Goal: Task Accomplishment & Management: Manage account settings

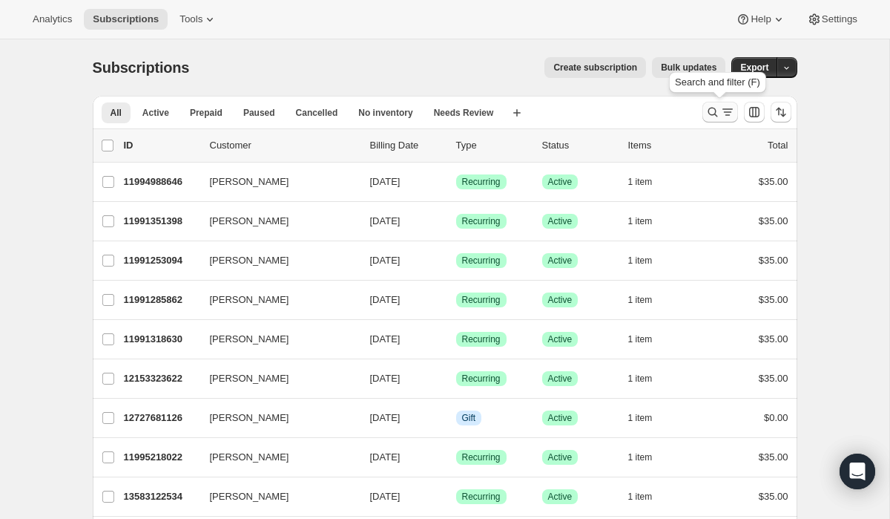
click at [711, 110] on icon "Search and filter results" at bounding box center [713, 112] width 15 height 15
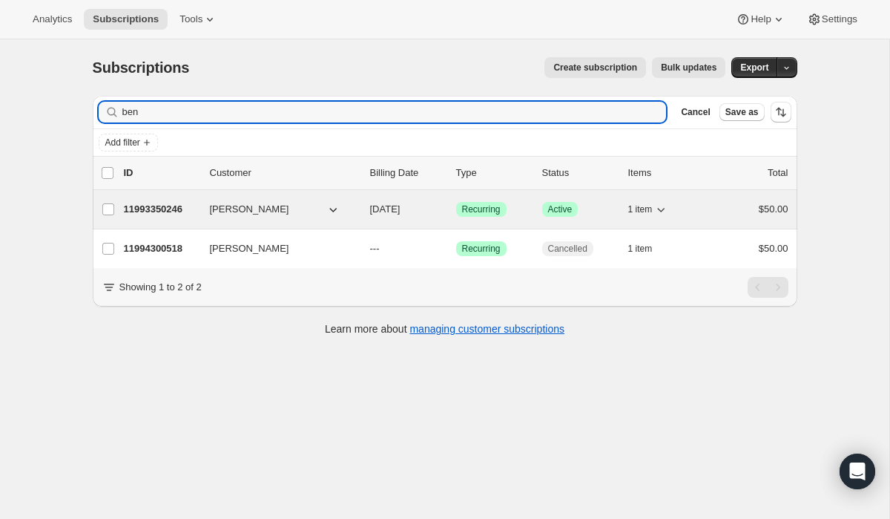
type input "ben"
click at [153, 210] on p "11993350246" at bounding box center [161, 209] width 74 height 15
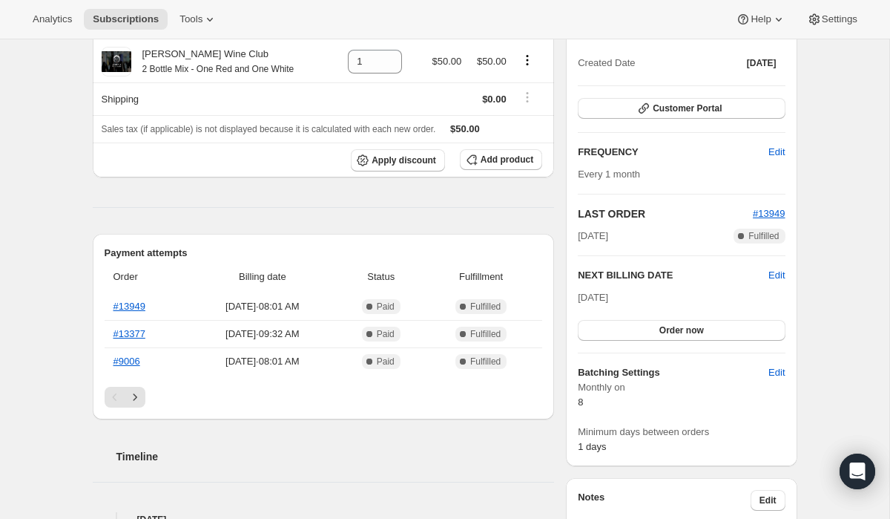
scroll to position [169, 0]
click at [140, 391] on icon "Next" at bounding box center [135, 395] width 15 height 15
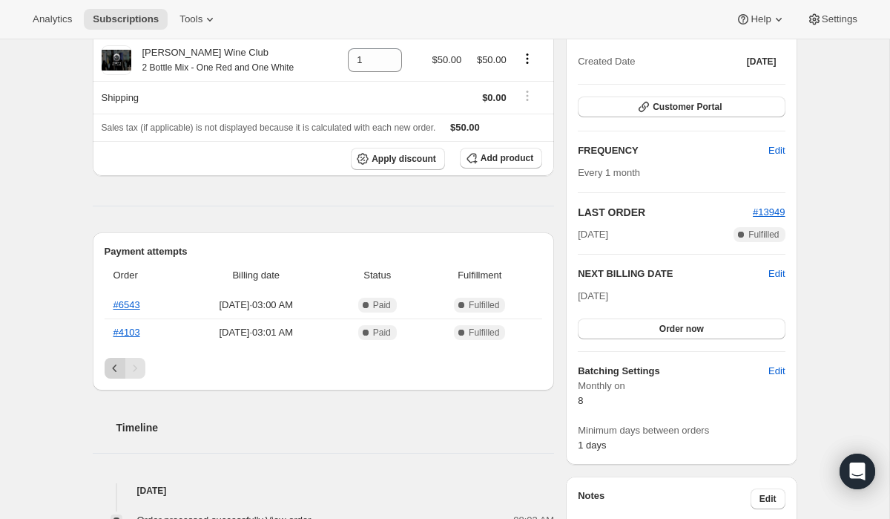
click at [117, 368] on icon "Previous" at bounding box center [115, 368] width 15 height 15
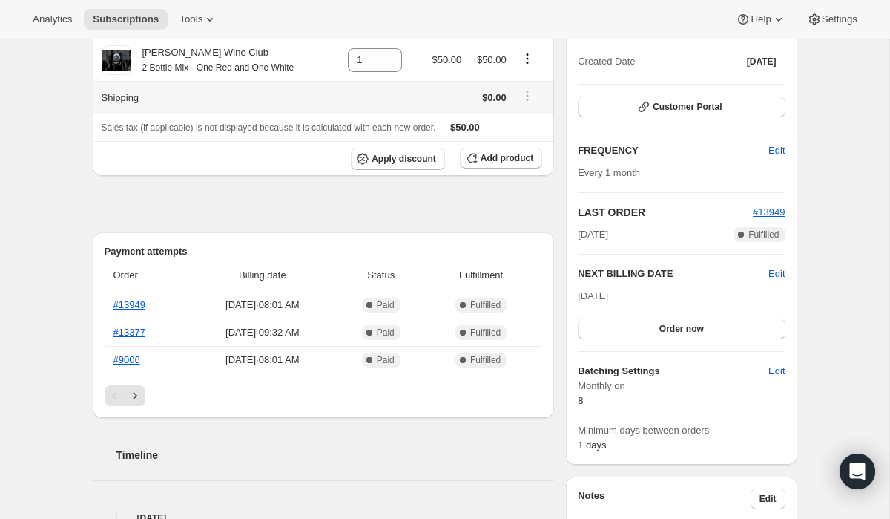
scroll to position [0, 0]
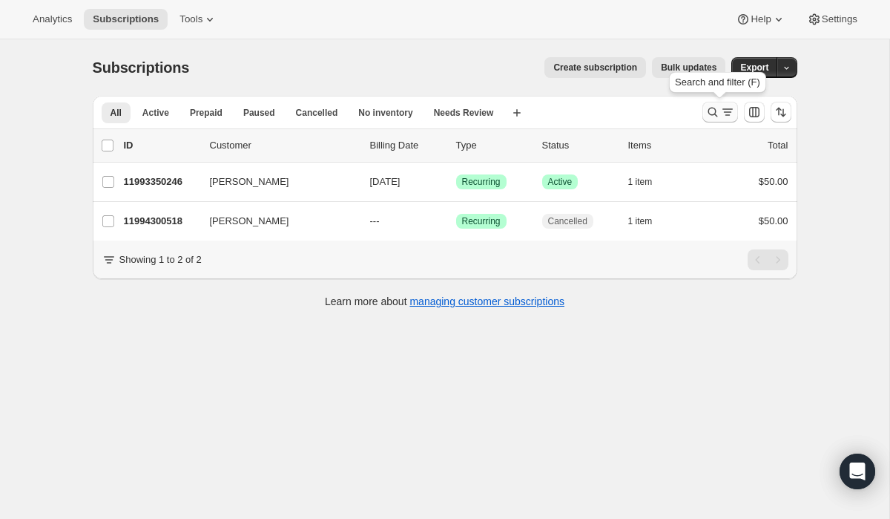
click at [710, 113] on icon "Search and filter results" at bounding box center [713, 112] width 15 height 15
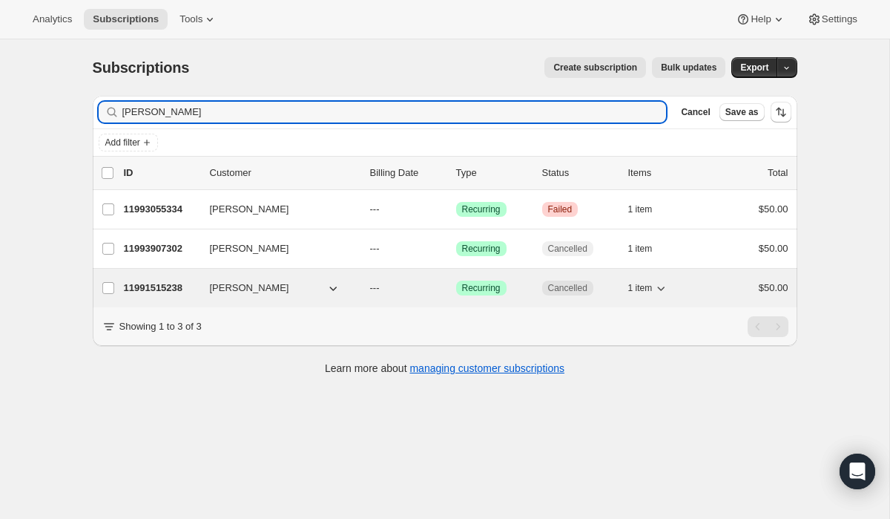
type input "[PERSON_NAME]"
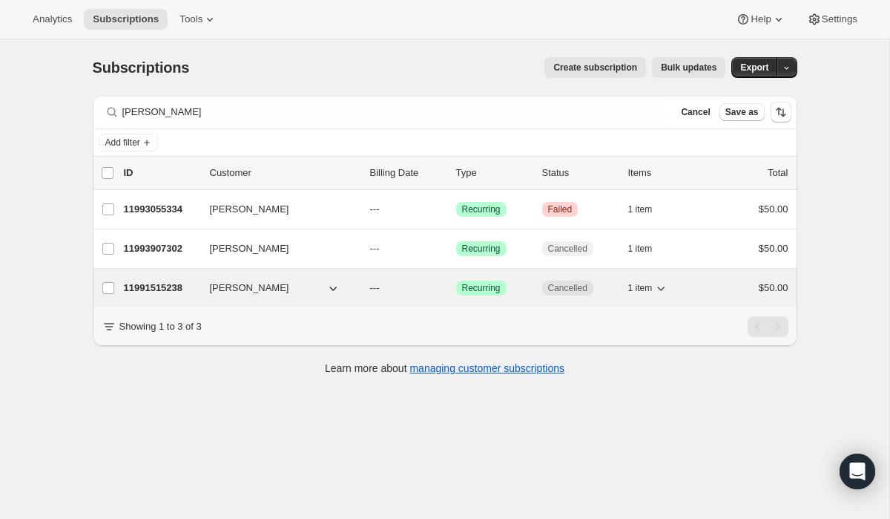
click at [150, 291] on p "11991515238" at bounding box center [161, 287] width 74 height 15
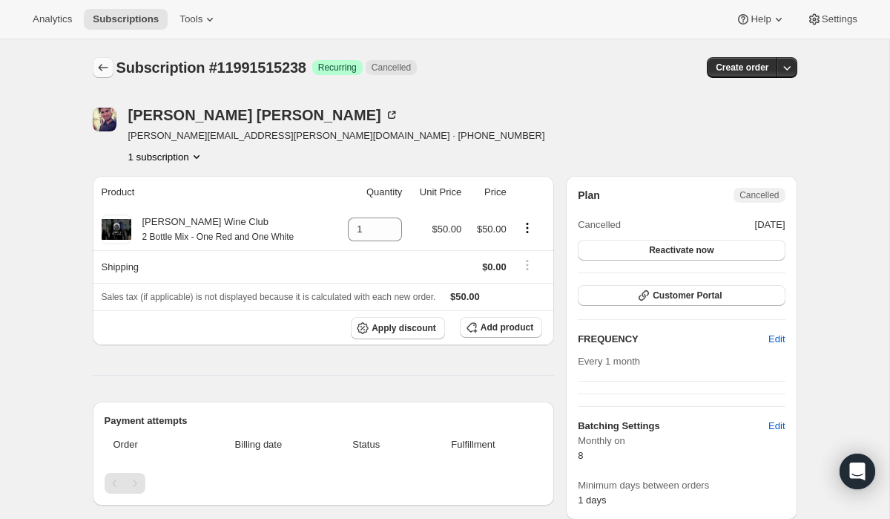
click at [104, 67] on icon "Subscriptions" at bounding box center [103, 67] width 15 height 15
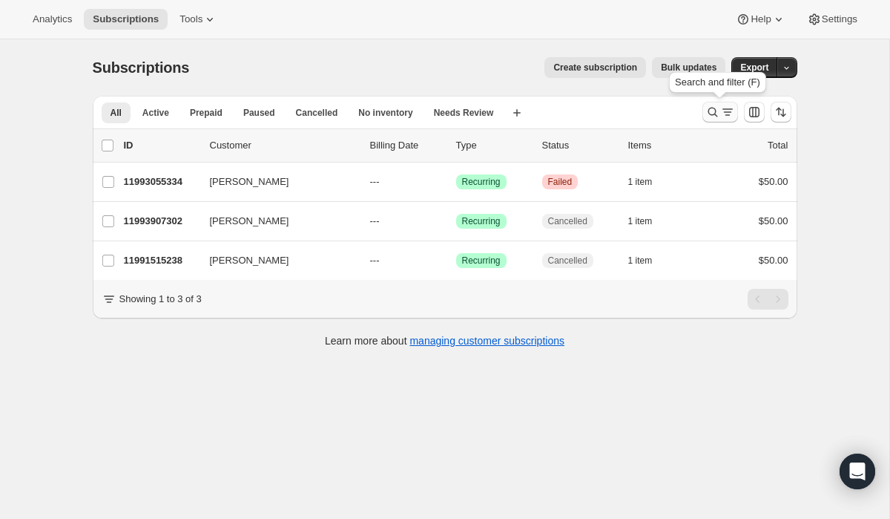
click at [706, 116] on icon "Search and filter results" at bounding box center [713, 112] width 15 height 15
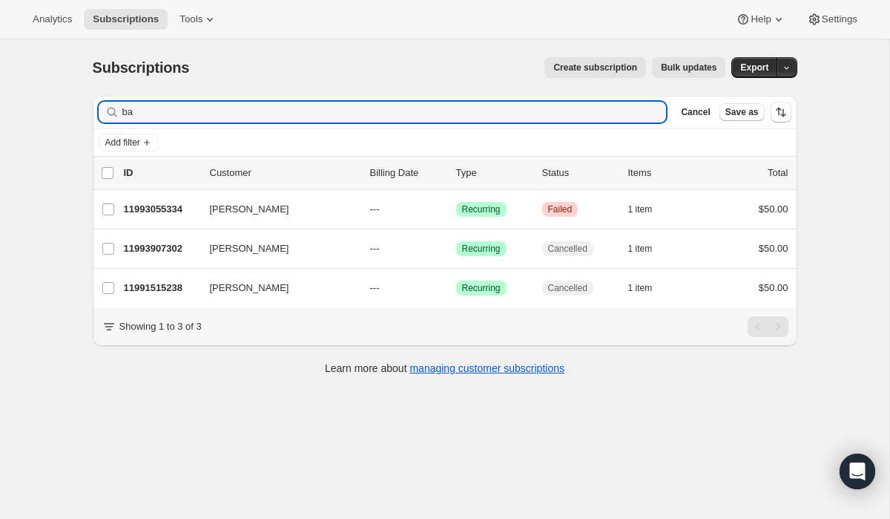
type input "b"
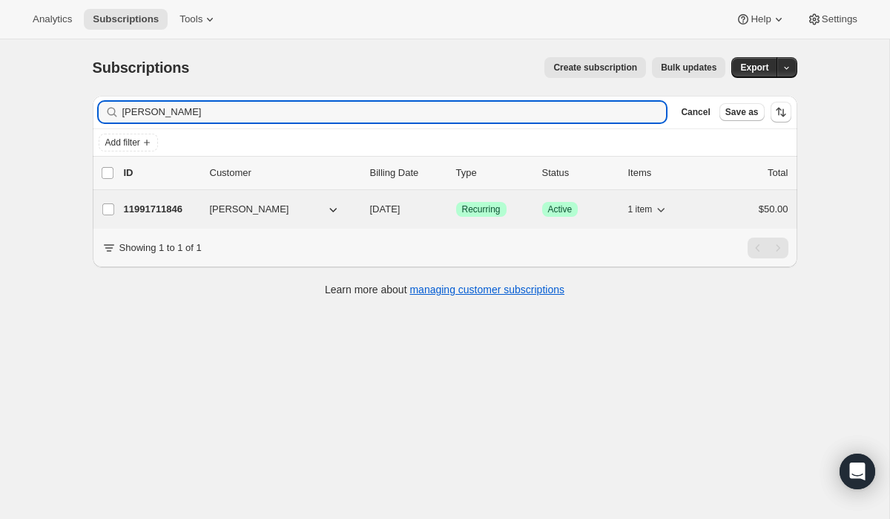
type input "[PERSON_NAME]"
click at [144, 209] on p "11991711846" at bounding box center [161, 209] width 74 height 15
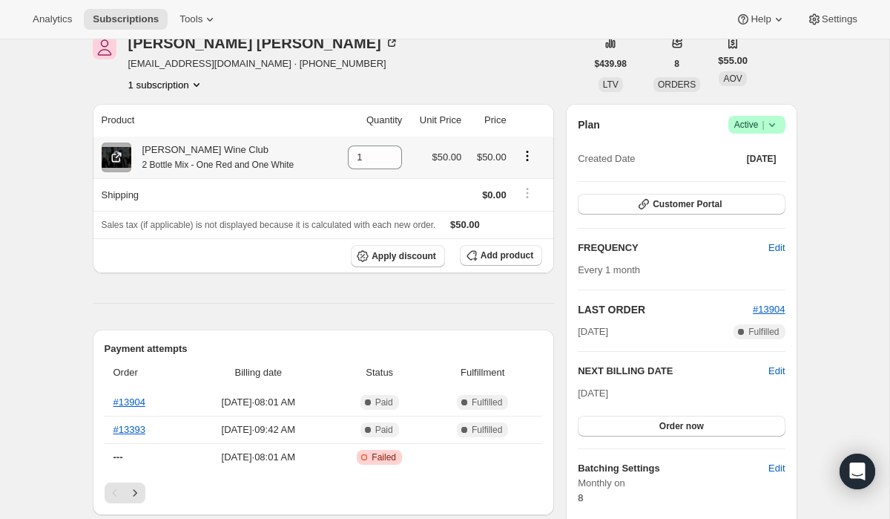
scroll to position [184, 0]
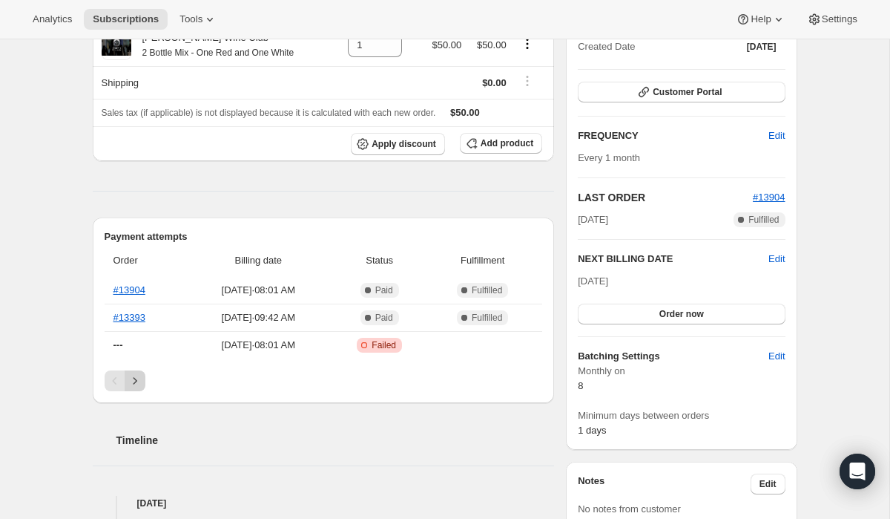
click at [140, 381] on icon "Next" at bounding box center [135, 380] width 15 height 15
click at [108, 387] on icon "Previous" at bounding box center [115, 380] width 15 height 15
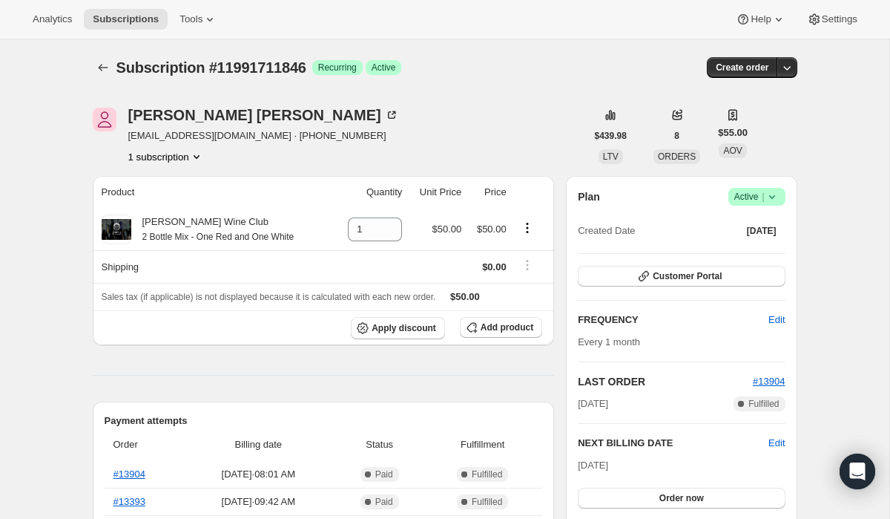
click at [100, 82] on div "Subscription #11991711846. This page is ready Subscription #11991711846 Success…" at bounding box center [445, 67] width 705 height 56
click at [100, 64] on icon "Subscriptions" at bounding box center [103, 67] width 15 height 15
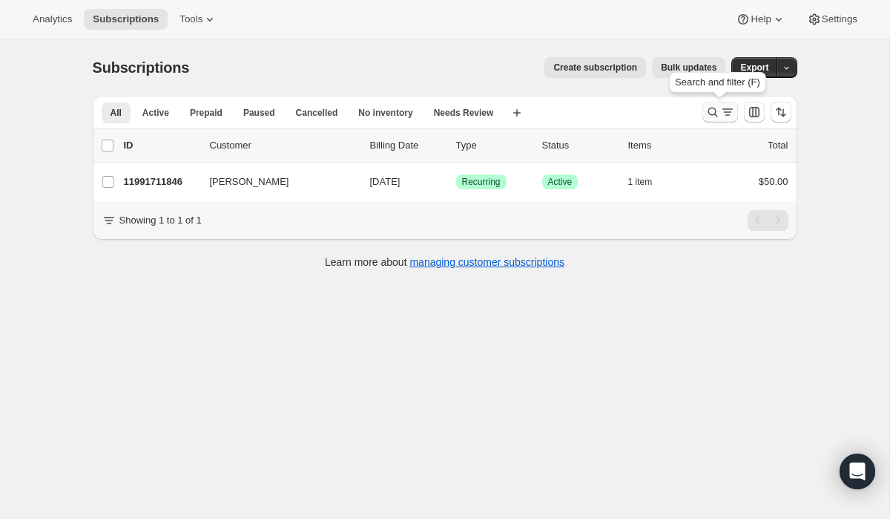
click at [714, 108] on icon "Search and filter results" at bounding box center [713, 113] width 10 height 10
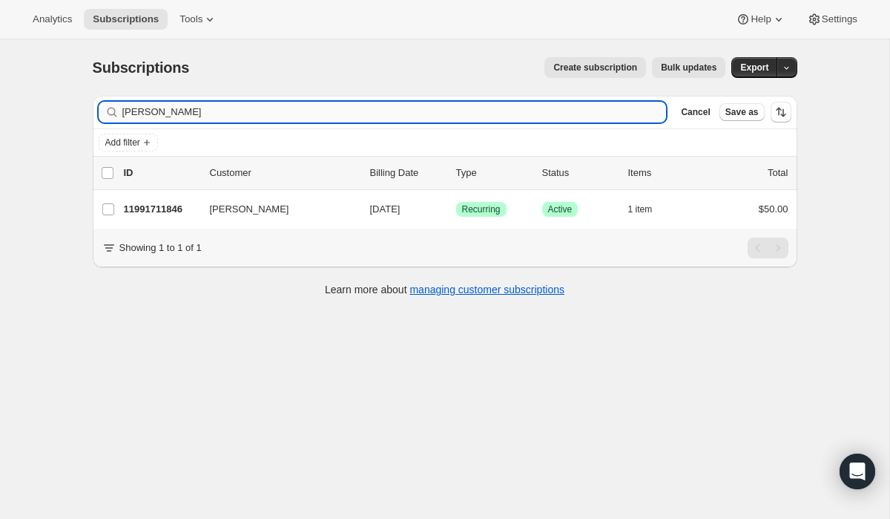
click at [355, 105] on input "[PERSON_NAME]" at bounding box center [394, 112] width 545 height 21
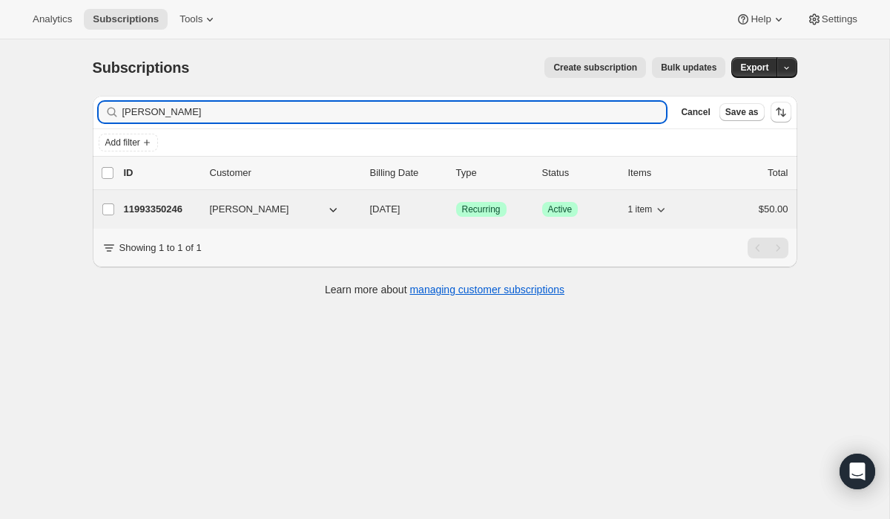
type input "[PERSON_NAME]"
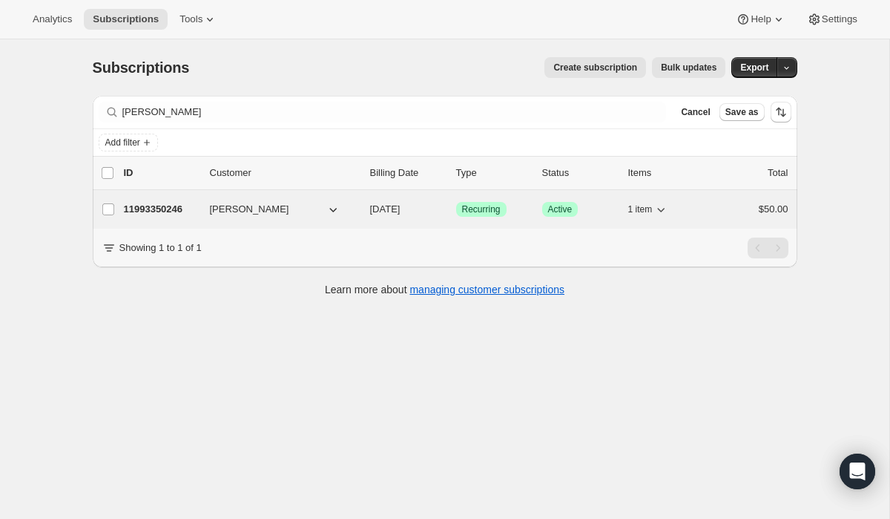
click at [174, 209] on p "11993350246" at bounding box center [161, 209] width 74 height 15
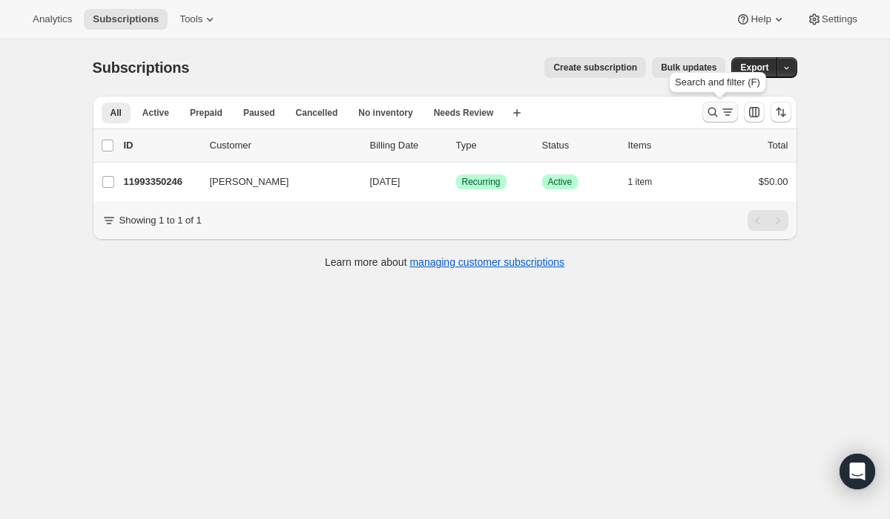
click at [703, 114] on button "Search and filter results" at bounding box center [721, 112] width 36 height 21
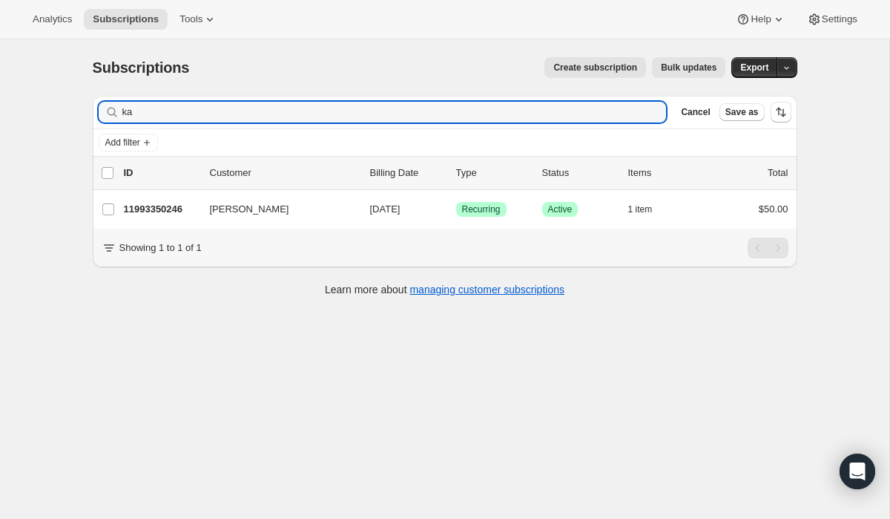
type input "k"
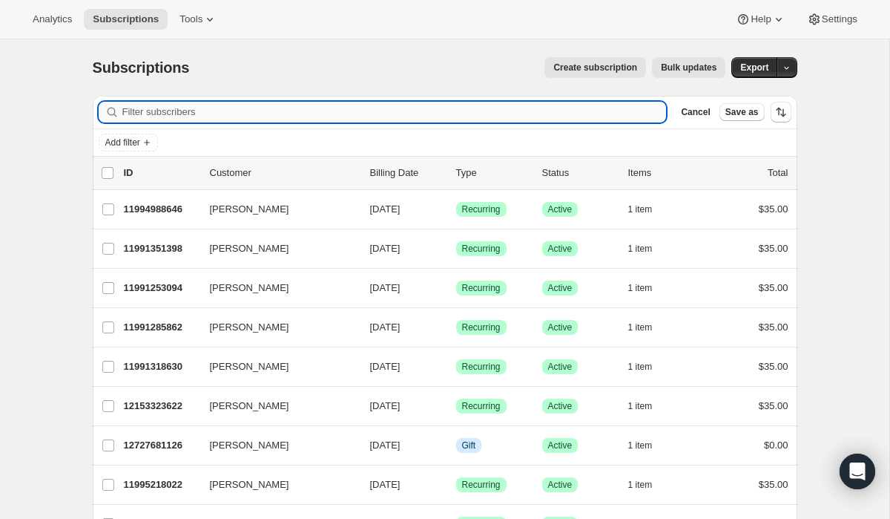
click at [174, 120] on input "Filter subscribers" at bounding box center [394, 112] width 545 height 21
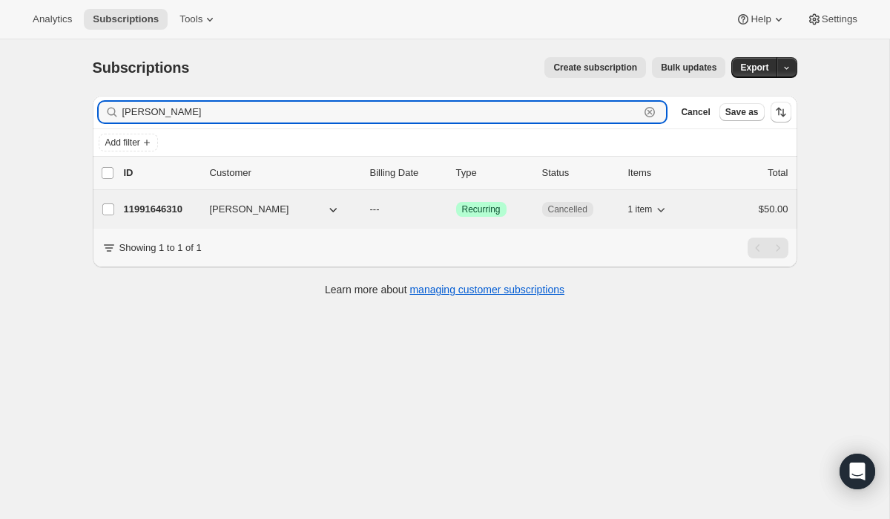
type input "[PERSON_NAME]"
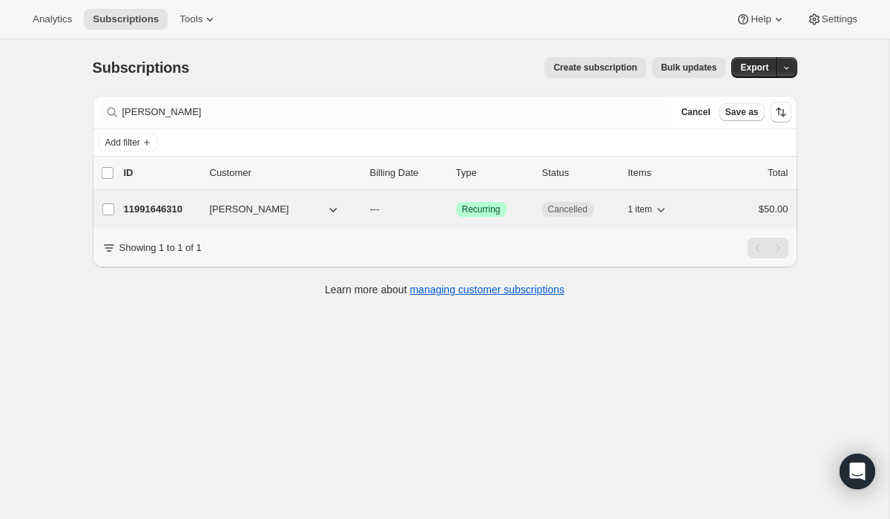
click at [160, 218] on div "11991646310 [PERSON_NAME] --- Success Recurring Cancelled 1 item $50.00" at bounding box center [456, 209] width 665 height 21
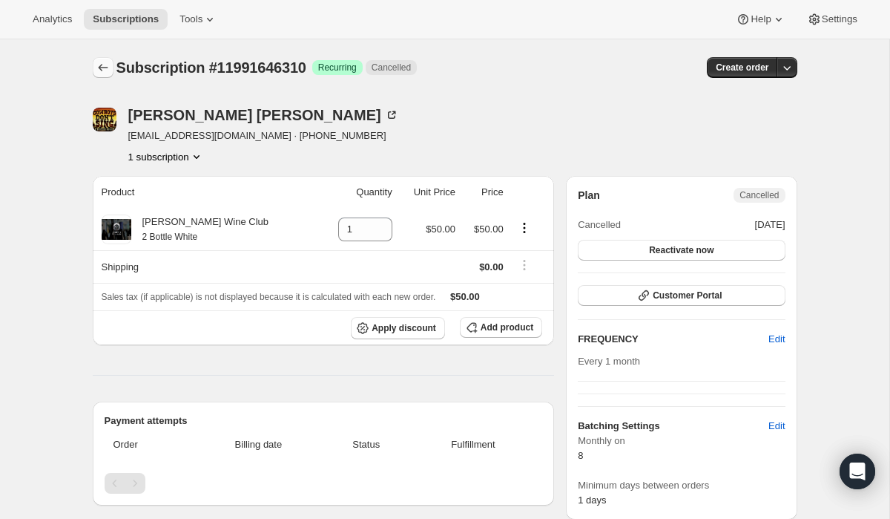
click at [99, 73] on icon "Subscriptions" at bounding box center [103, 67] width 15 height 15
